Goal: Find specific page/section: Find specific page/section

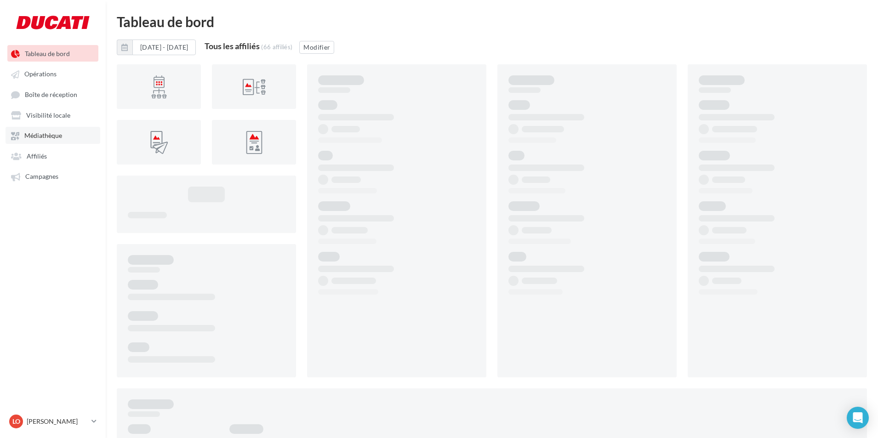
click at [56, 137] on span "Médiathèque" at bounding box center [43, 136] width 38 height 8
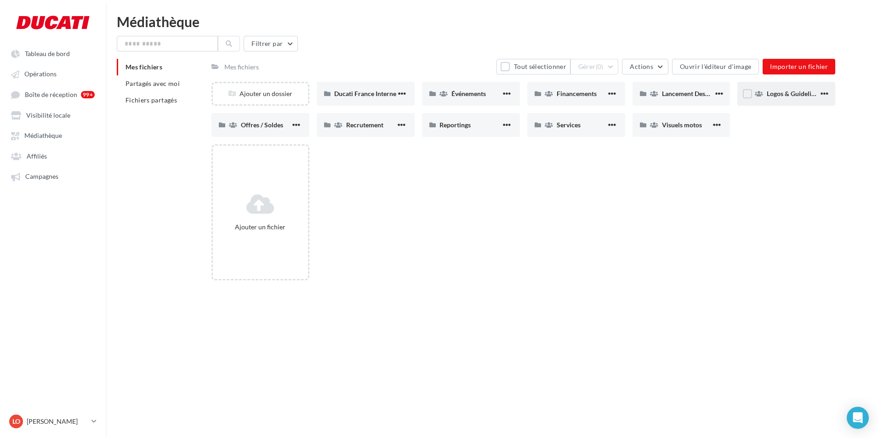
click at [776, 89] on div "Logos & Guidelines" at bounding box center [786, 94] width 98 height 24
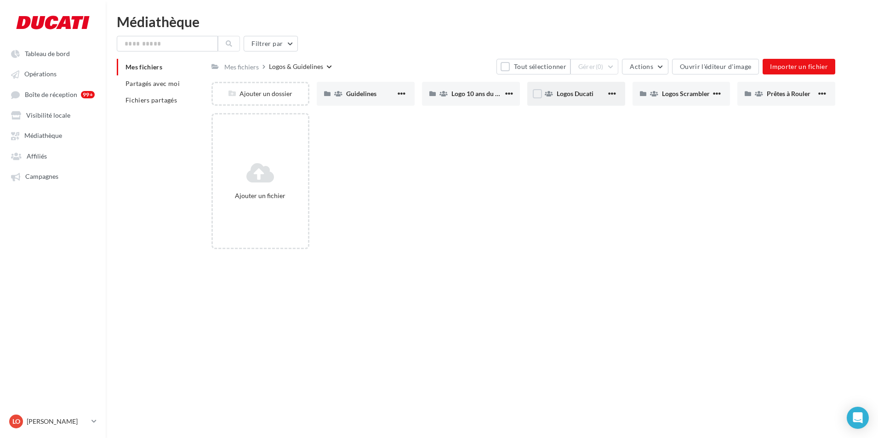
click at [582, 98] on div "Logos Ducati" at bounding box center [576, 94] width 98 height 24
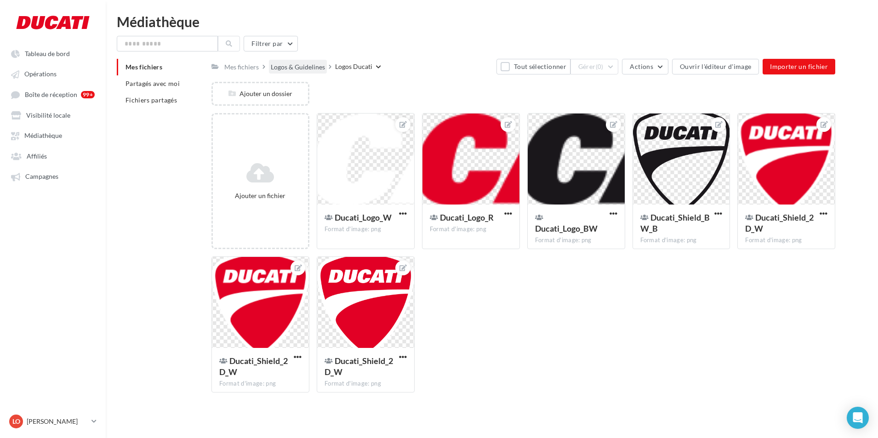
click at [318, 67] on div "Logos & Guidelines" at bounding box center [298, 66] width 54 height 9
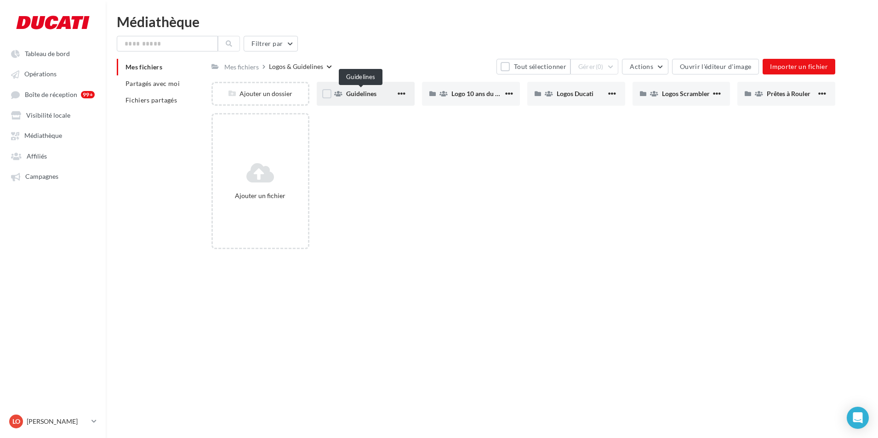
click at [358, 96] on span "Guidelines" at bounding box center [361, 94] width 30 height 8
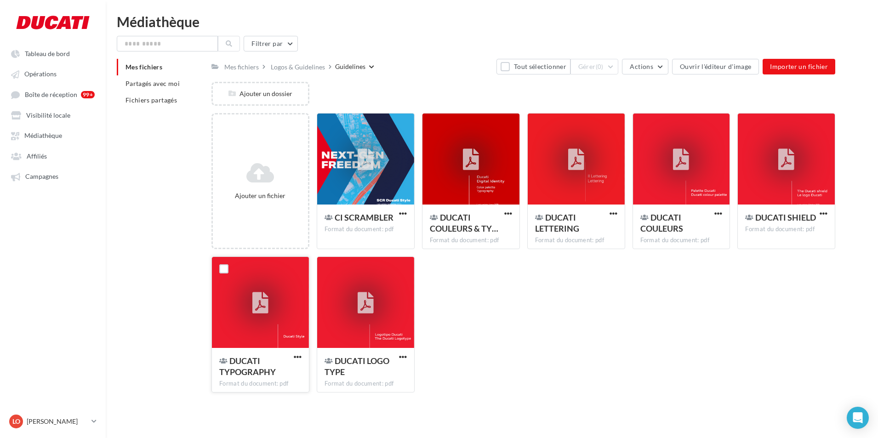
click at [268, 304] on icon at bounding box center [260, 302] width 16 height 21
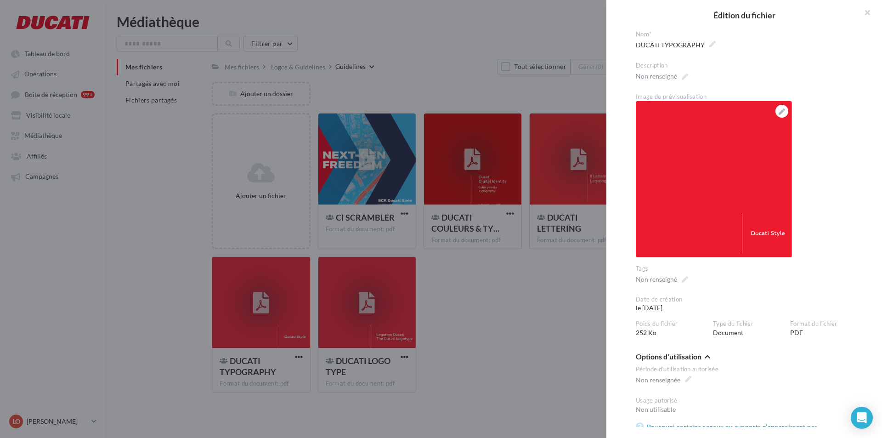
click at [455, 333] on div at bounding box center [441, 219] width 882 height 438
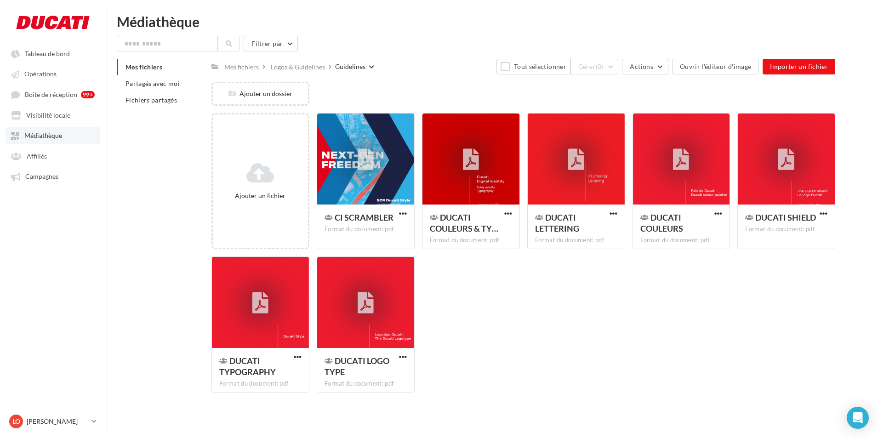
click at [55, 131] on link "Médiathèque" at bounding box center [53, 135] width 95 height 17
click at [44, 131] on link "Médiathèque" at bounding box center [53, 135] width 95 height 17
click at [249, 67] on div "Mes fichiers" at bounding box center [241, 66] width 34 height 9
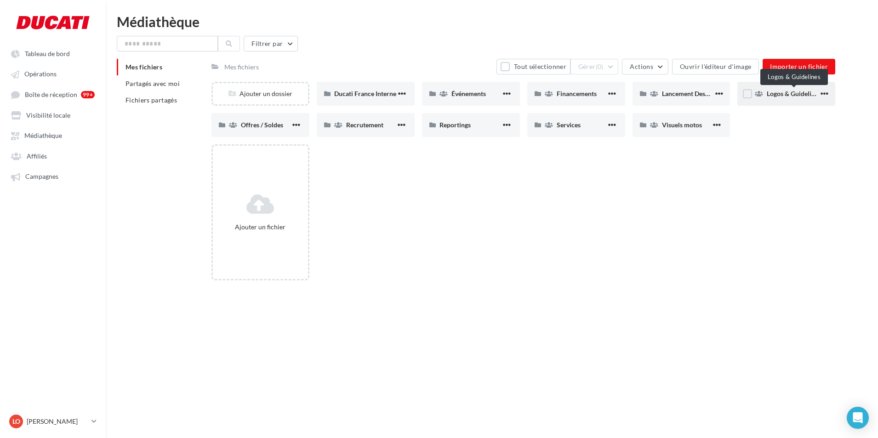
click at [769, 92] on span "Logos & Guidelines" at bounding box center [793, 94] width 54 height 8
